Goal: Task Accomplishment & Management: Use online tool/utility

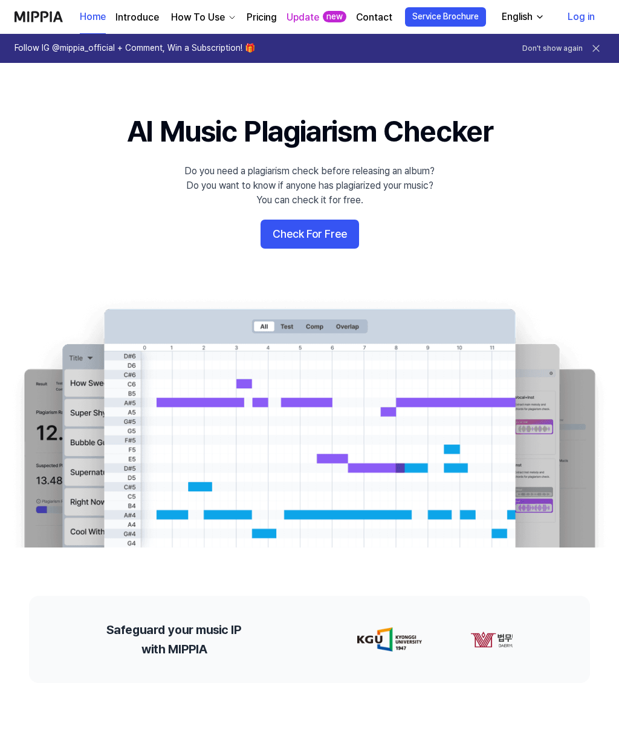
click at [594, 46] on icon at bounding box center [596, 48] width 12 height 12
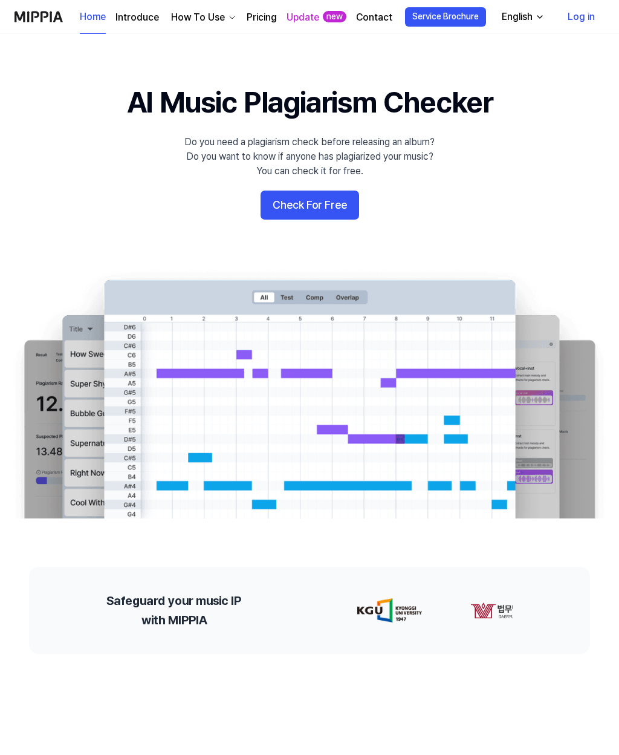
click at [586, 17] on link "Log in" at bounding box center [581, 17] width 47 height 34
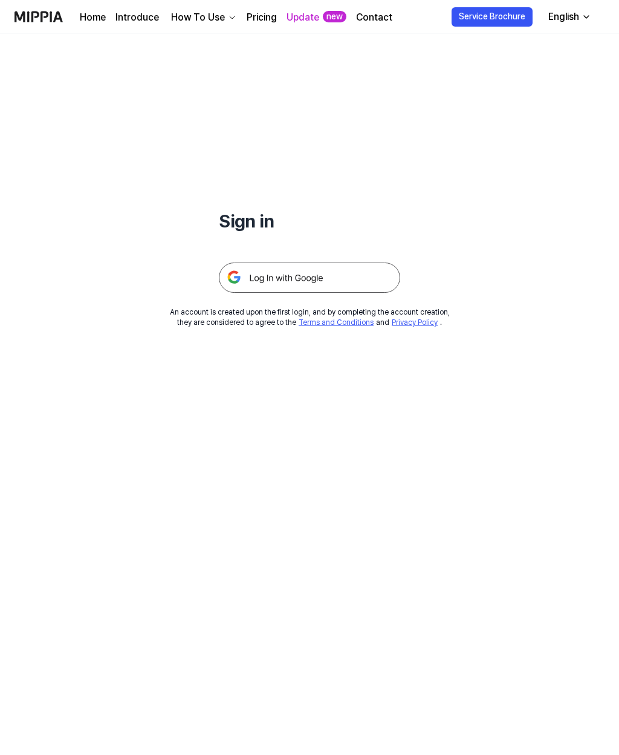
click at [337, 269] on img at bounding box center [309, 277] width 181 height 30
click at [349, 275] on img at bounding box center [309, 277] width 181 height 30
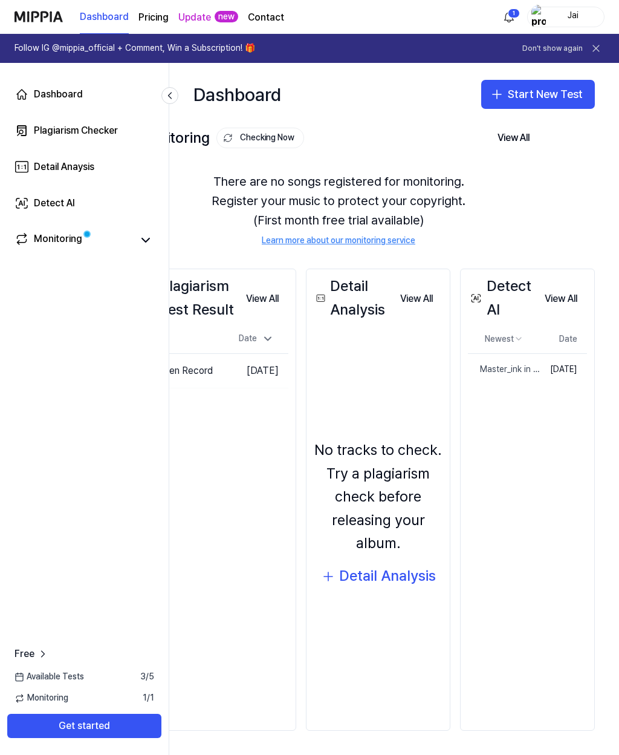
scroll to position [0, 84]
click at [565, 299] on button "View All" at bounding box center [561, 299] width 52 height 24
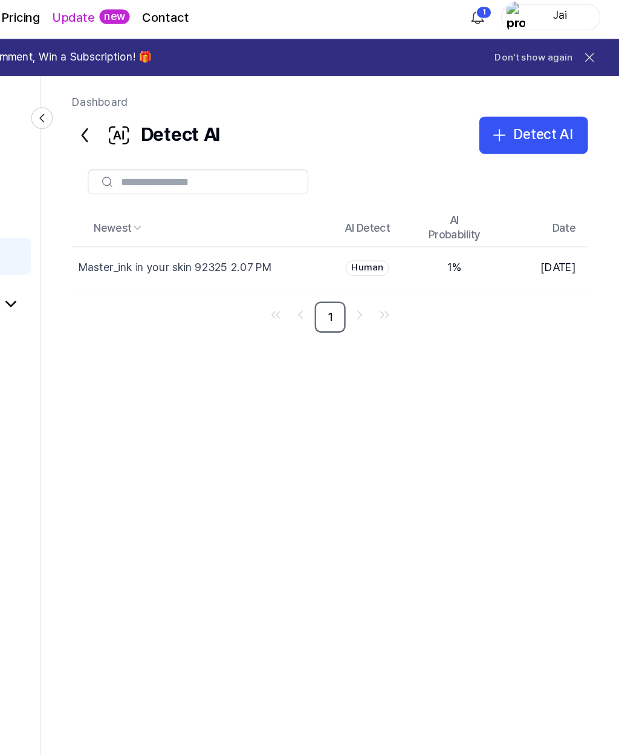
click at [198, 206] on div "Master_ink in your skin 92325 2.07 PM" at bounding box center [273, 212] width 151 height 12
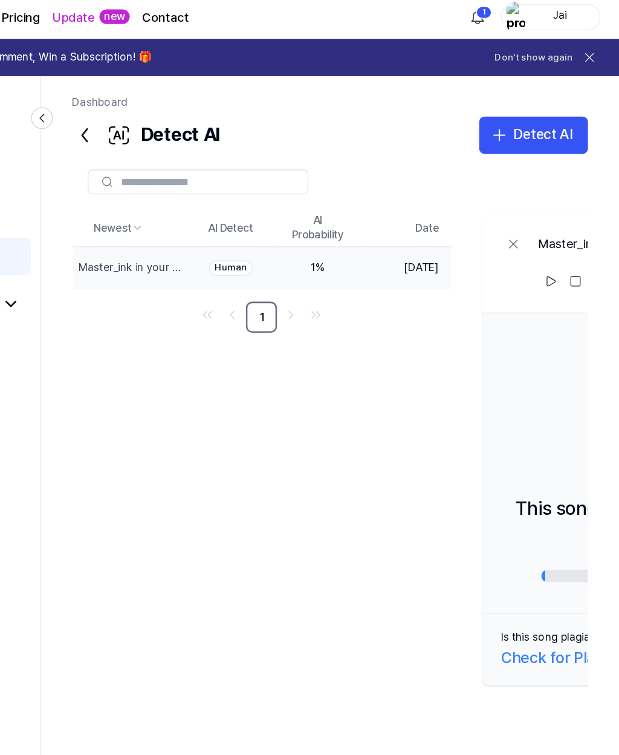
click at [198, 206] on div "Master_ink in your skin 92325 2.07 PM" at bounding box center [239, 212] width 82 height 12
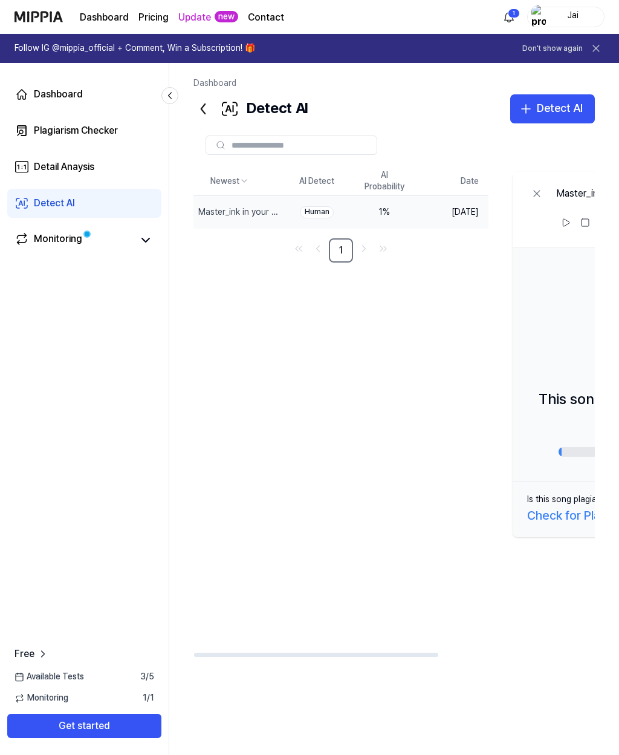
click at [540, 193] on icon at bounding box center [537, 193] width 6 height 6
